Goal: Information Seeking & Learning: Learn about a topic

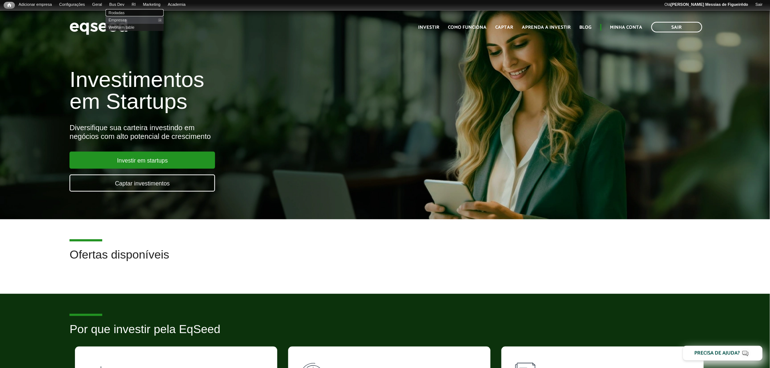
click at [124, 9] on link "Rodadas" at bounding box center [135, 12] width 58 height 7
click at [127, 20] on link "Empresas" at bounding box center [135, 19] width 58 height 7
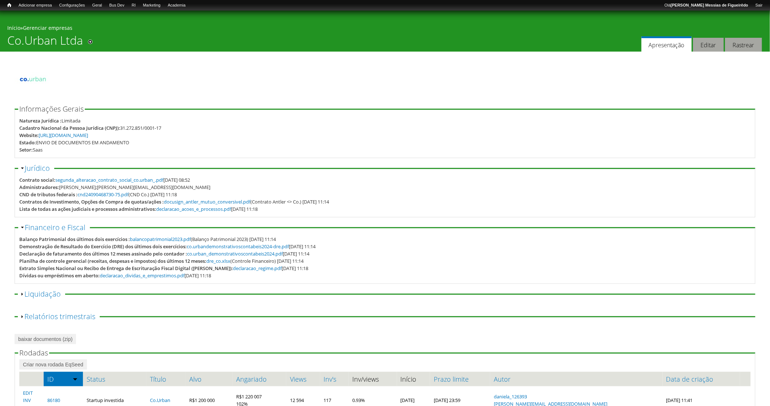
click at [83, 42] on div "Adicionar aos atalhos" at bounding box center [87, 38] width 9 height 11
drag, startPoint x: 122, startPoint y: 128, endPoint x: 164, endPoint y: 125, distance: 42.3
click at [161, 125] on div "31.272.851/0001-17" at bounding box center [140, 127] width 41 height 7
copy div "31.272.851/0001-17"
click at [125, 111] on fieldset "Informações Gerais Natureza Jurídica : Limitada Cadastro Nacional da Pessoa Jur…" at bounding box center [385, 132] width 741 height 53
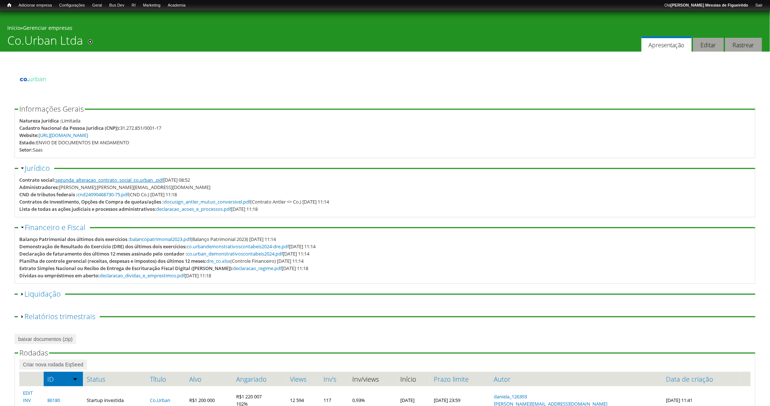
click at [87, 181] on link "segunda_alteracao_contrato_social_co.urban_.pdf" at bounding box center [109, 180] width 108 height 7
